Goal: Transaction & Acquisition: Purchase product/service

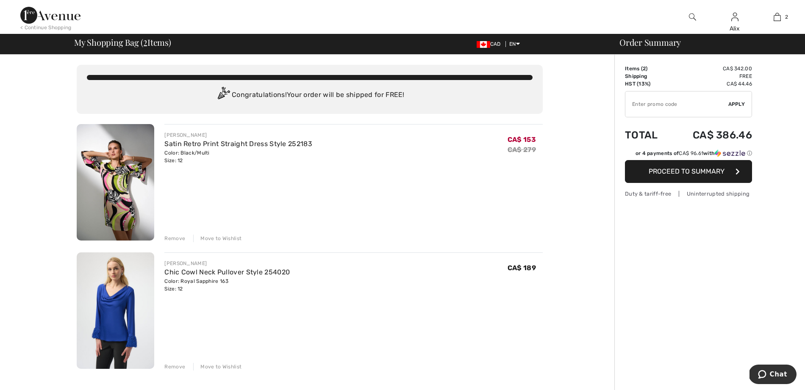
click at [178, 241] on div "Remove" at bounding box center [174, 239] width 21 height 8
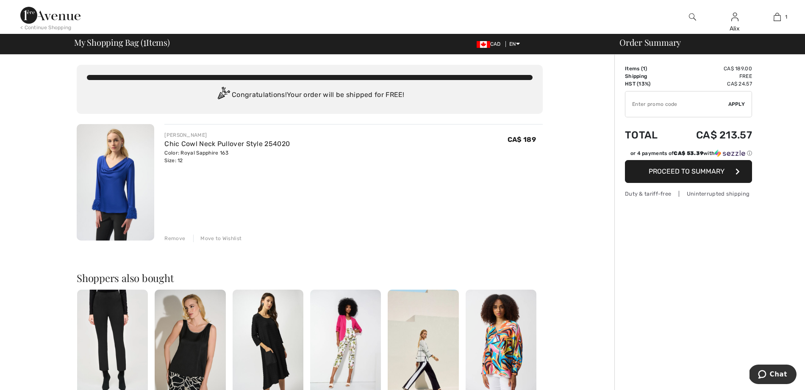
click at [697, 175] on span "Proceed to Summary" at bounding box center [687, 171] width 76 height 8
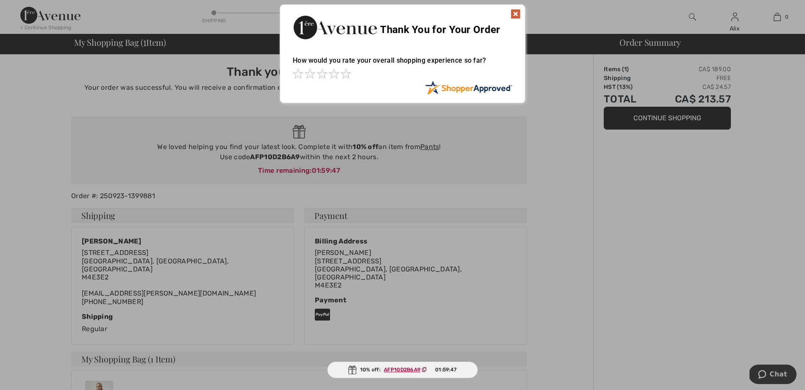
click at [515, 13] on img at bounding box center [516, 14] width 10 height 10
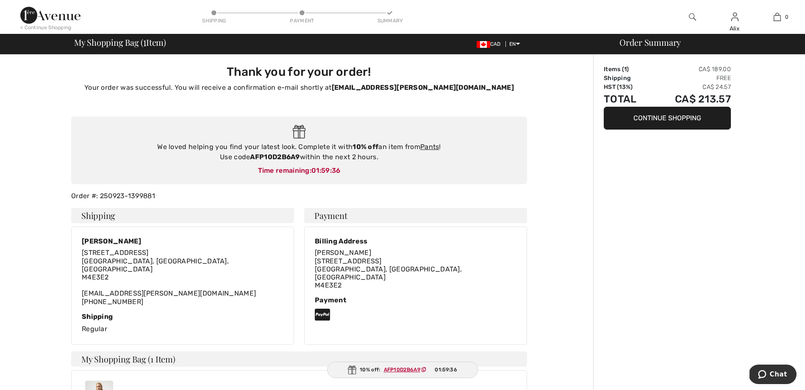
click at [666, 119] on button "Continue Shopping" at bounding box center [667, 118] width 127 height 23
